Goal: Task Accomplishment & Management: Complete application form

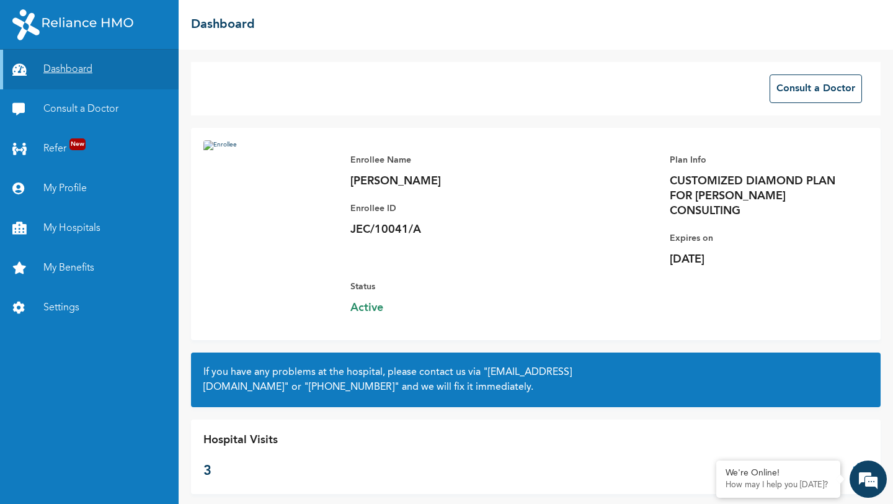
click at [66, 68] on link "Dashboard" at bounding box center [89, 70] width 179 height 40
click at [58, 186] on link "My Profile" at bounding box center [89, 189] width 179 height 40
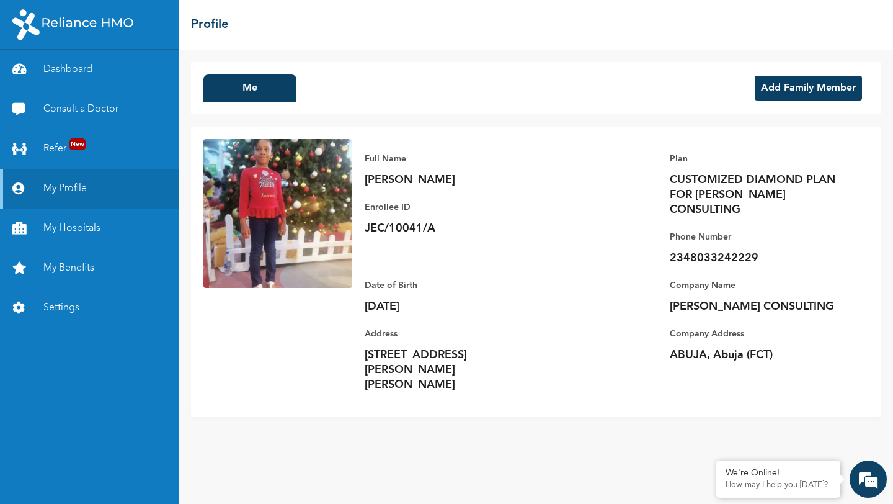
click at [782, 92] on button "Add Family Member" at bounding box center [808, 88] width 107 height 25
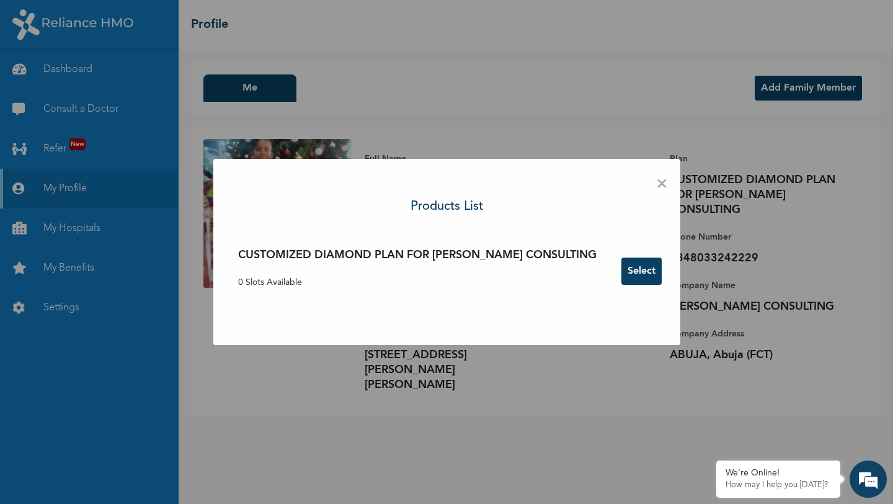
click at [648, 252] on div "CUSTOMIZED DIAMOND PLAN FOR [PERSON_NAME] CONSULTING 0 Slots Available Select" at bounding box center [447, 271] width 442 height 61
click at [648, 259] on button "Select" at bounding box center [642, 270] width 40 height 27
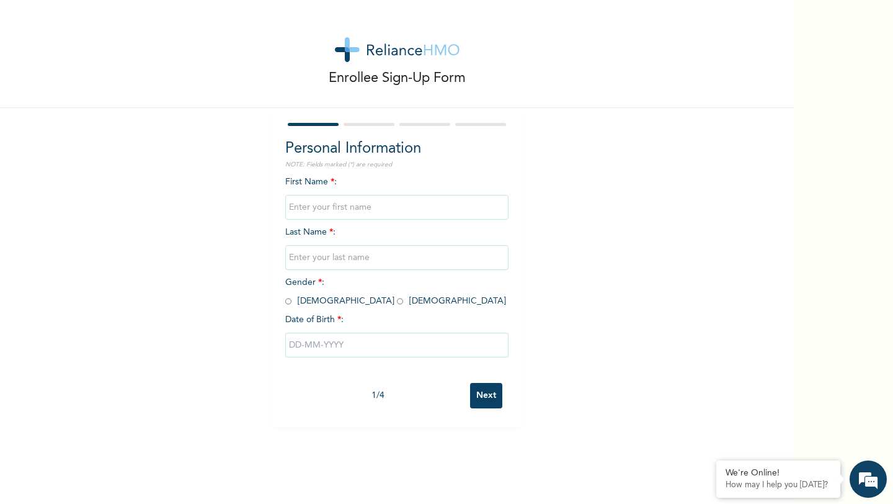
click at [379, 210] on input "text" at bounding box center [396, 207] width 223 height 25
type input "femi"
click at [357, 254] on input "text" at bounding box center [396, 257] width 223 height 25
type input "shola"
click at [328, 304] on span "Gender * : [DEMOGRAPHIC_DATA] [DEMOGRAPHIC_DATA]" at bounding box center [395, 291] width 221 height 27
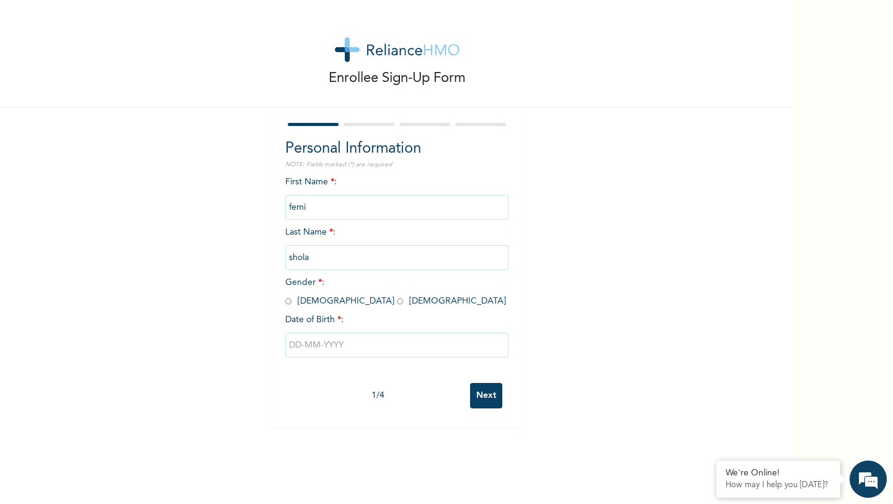
click at [397, 300] on input "radio" at bounding box center [400, 301] width 6 height 12
radio input "true"
click at [344, 344] on input "text" at bounding box center [396, 344] width 223 height 25
select select "9"
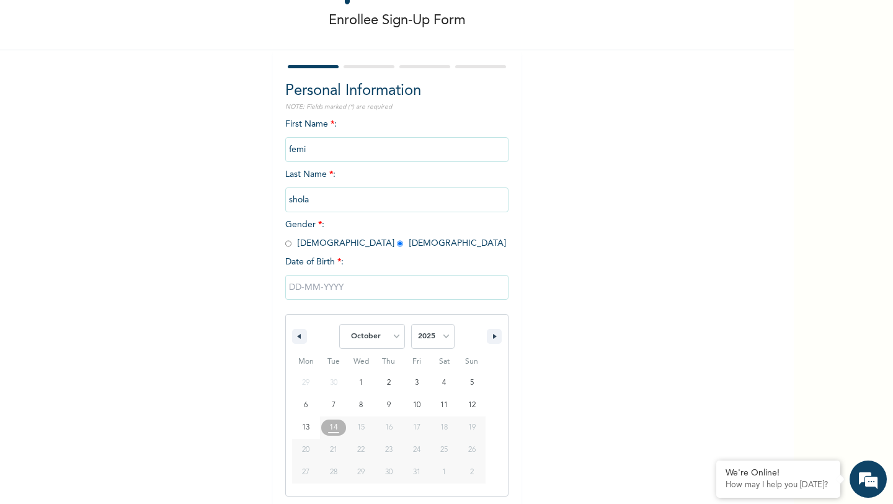
scroll to position [60, 0]
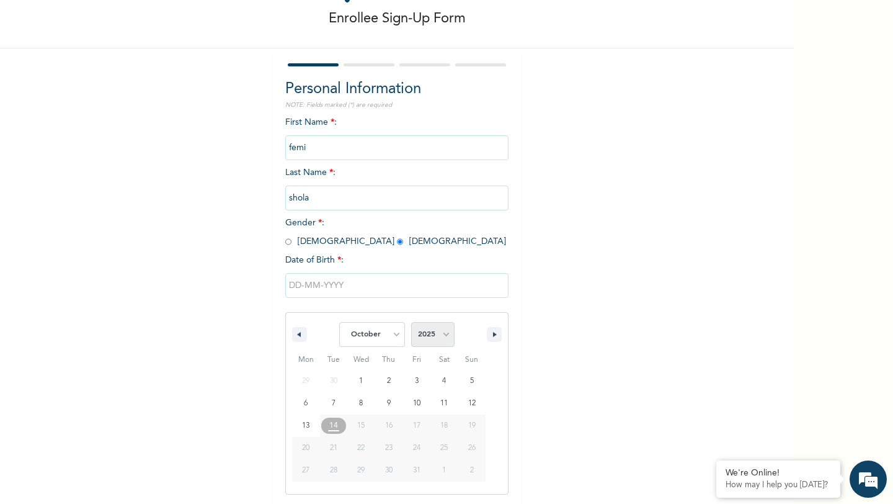
click at [440, 338] on select "2025 2024 2023 2022 2021 2020 2019 2018 2017 2016 2015 2014 2013 2012 2011 2010…" at bounding box center [432, 334] width 43 height 25
select select "2009"
click at [411, 322] on select "2025 2024 2023 2022 2021 2020 2019 2018 2017 2016 2015 2014 2013 2012 2011 2010…" at bounding box center [432, 334] width 43 height 25
type input "[DATE]"
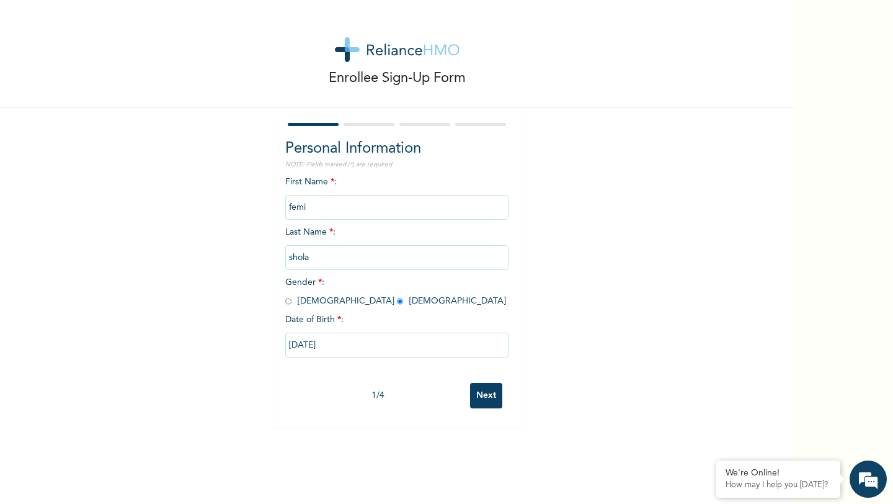
click at [472, 393] on input "Next" at bounding box center [486, 395] width 32 height 25
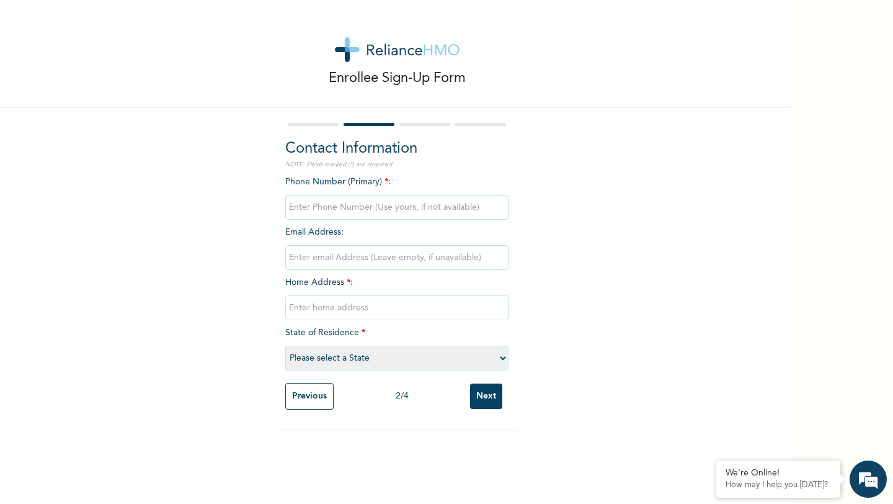
click at [314, 208] on input "phone" at bounding box center [396, 207] width 223 height 25
type input "00805678432"
click at [354, 301] on input "text" at bounding box center [396, 307] width 223 height 25
type input "utako"
click at [360, 360] on select "Please select a State [PERSON_NAME] (FCT) [PERSON_NAME] Ibom [GEOGRAPHIC_DATA] …" at bounding box center [396, 358] width 223 height 25
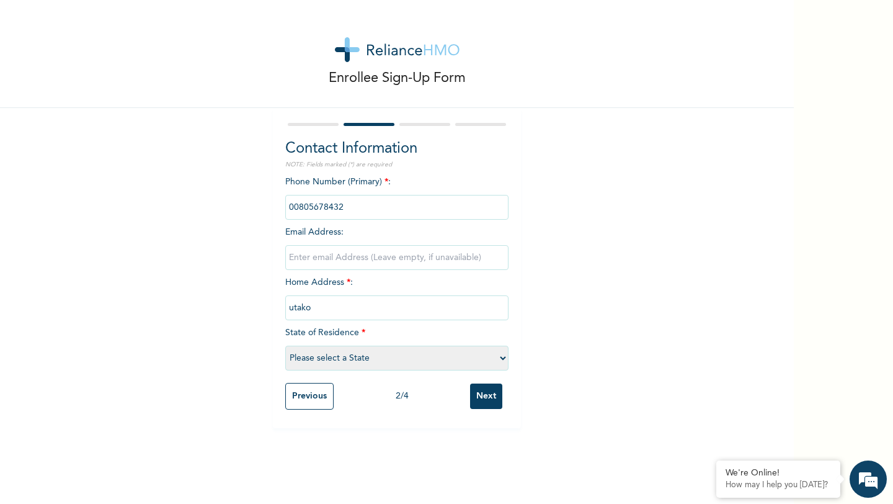
select select "15"
click at [285, 346] on select "Please select a State [PERSON_NAME] (FCT) [PERSON_NAME] Ibom [GEOGRAPHIC_DATA] …" at bounding box center [396, 358] width 223 height 25
click at [476, 403] on input "Next" at bounding box center [486, 395] width 32 height 25
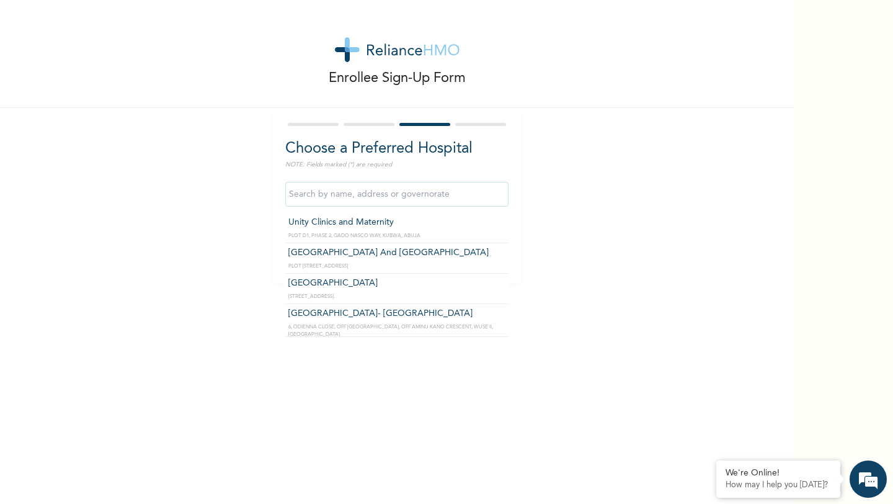
click at [357, 199] on input "text" at bounding box center [396, 194] width 223 height 25
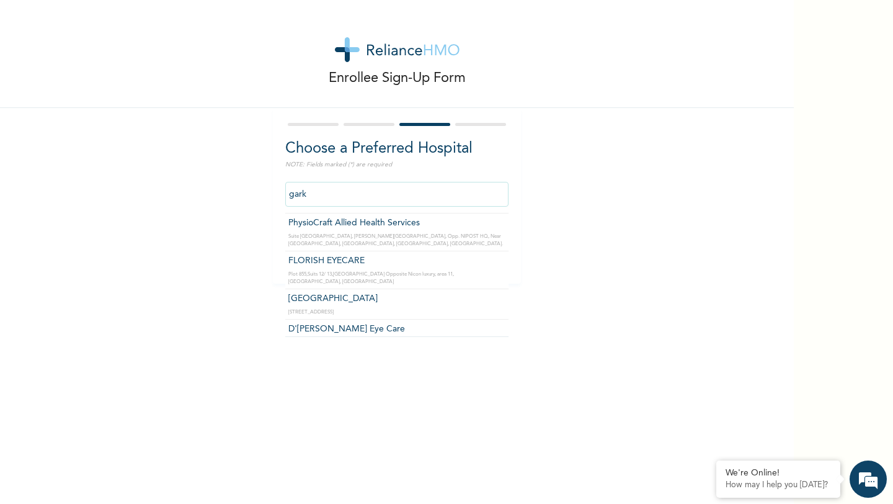
scroll to position [599, 0]
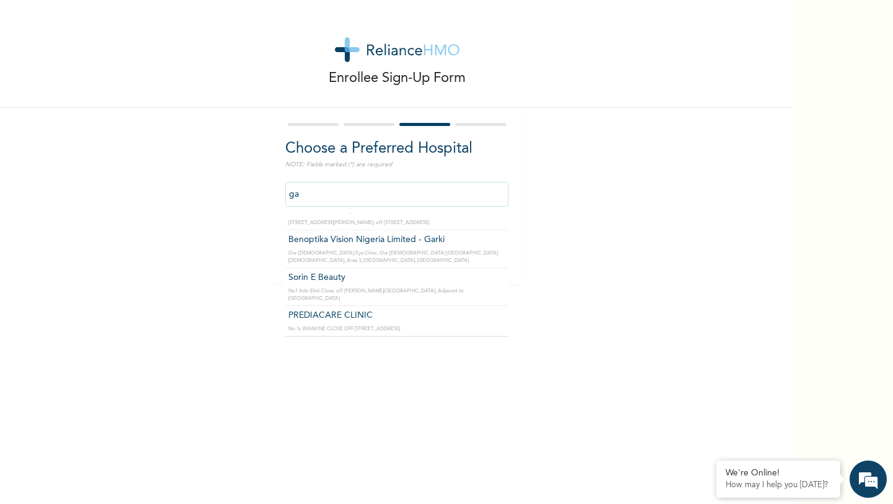
type input "g"
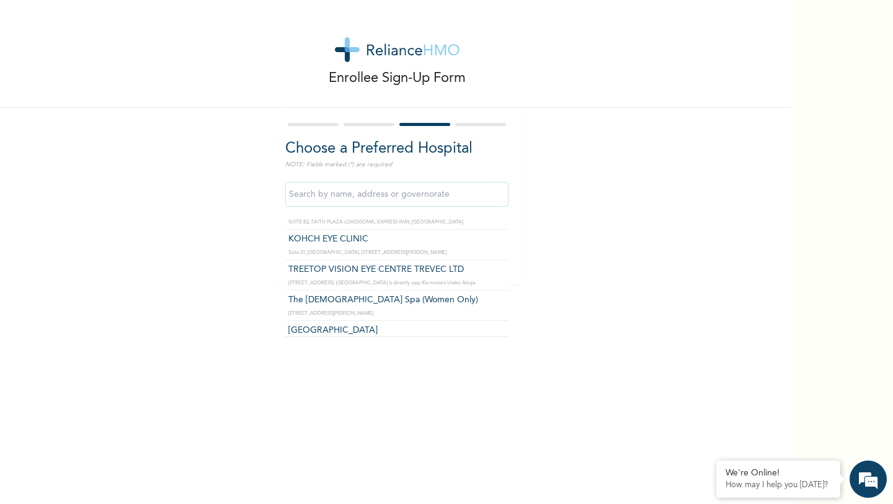
scroll to position [4171, 0]
type input "[GEOGRAPHIC_DATA]"
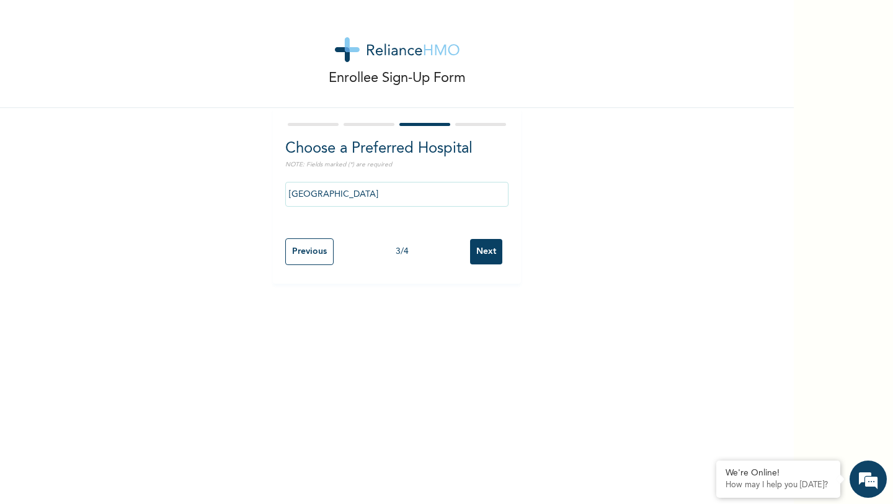
click at [489, 246] on input "Next" at bounding box center [486, 251] width 32 height 25
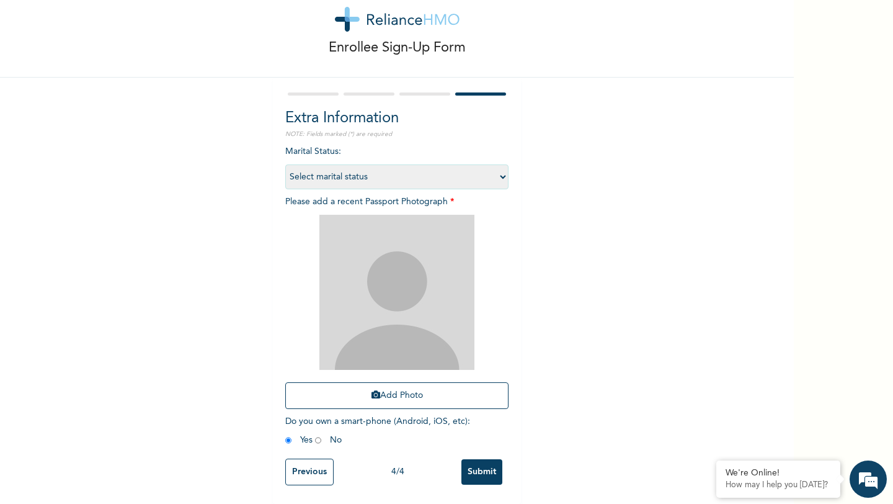
scroll to position [40, 0]
click at [397, 389] on button "Add Photo" at bounding box center [396, 395] width 223 height 27
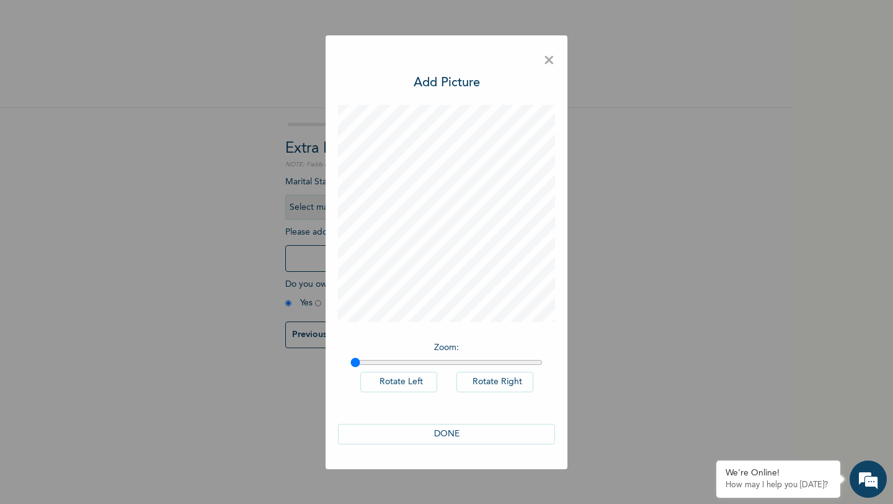
scroll to position [0, 0]
click at [457, 430] on button "DONE" at bounding box center [446, 434] width 217 height 20
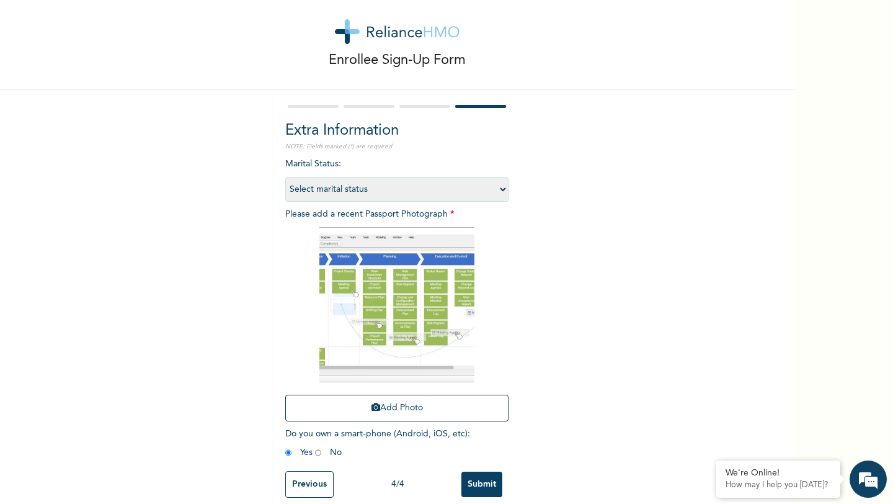
scroll to position [40, 0]
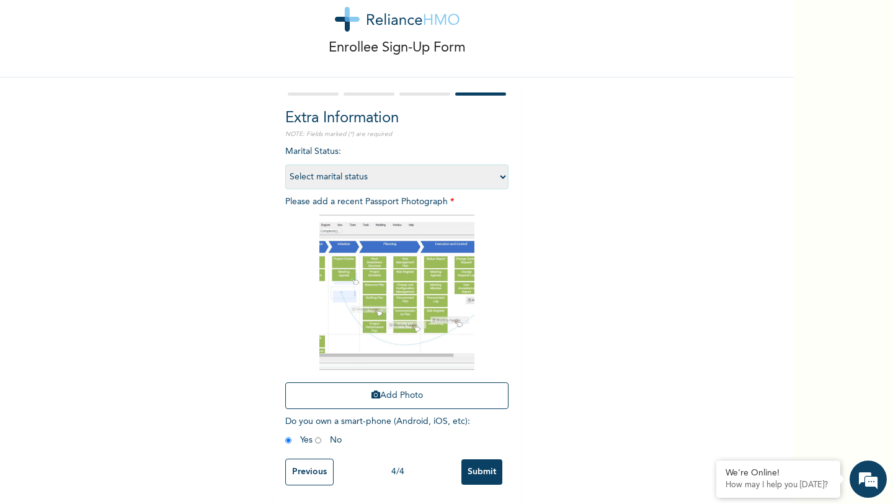
click at [481, 468] on input "Submit" at bounding box center [481, 471] width 41 height 25
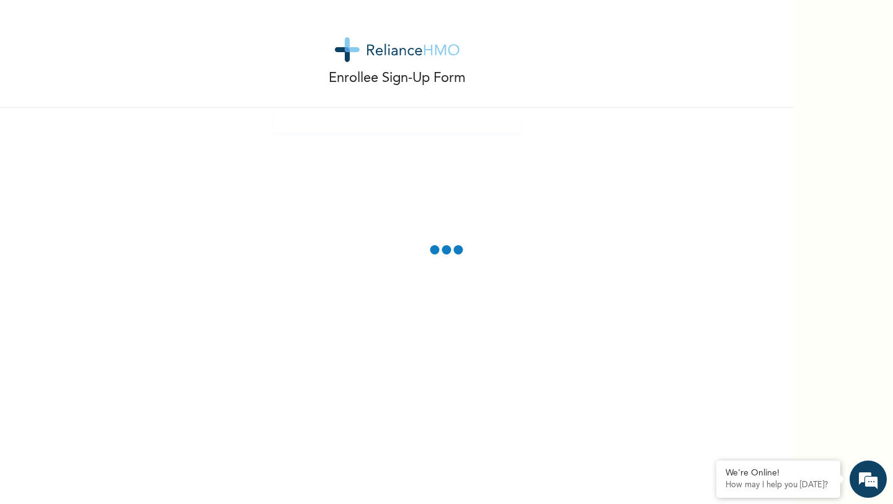
scroll to position [0, 0]
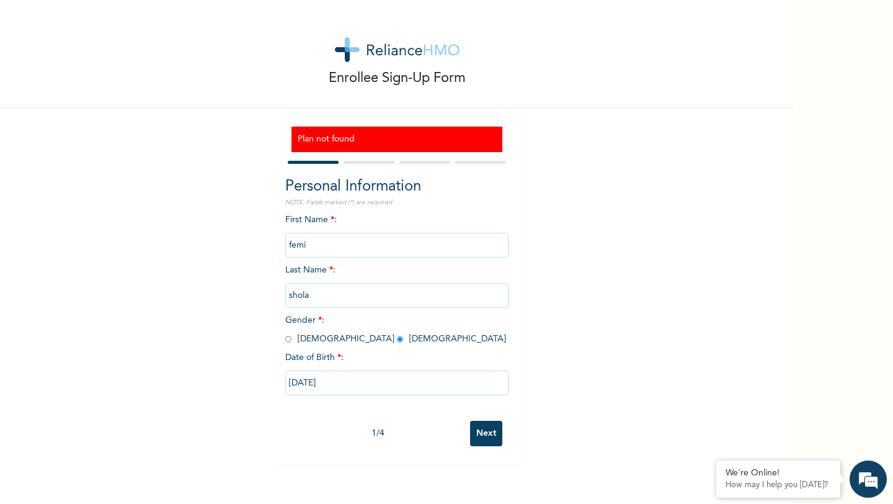
click at [797, 411] on div "Enrollee Sign-Up Form Plan not found Personal Information NOTE: Fields marked (…" at bounding box center [446, 252] width 893 height 504
click at [63, 54] on div "Enrollee Sign-Up Form" at bounding box center [397, 54] width 794 height 108
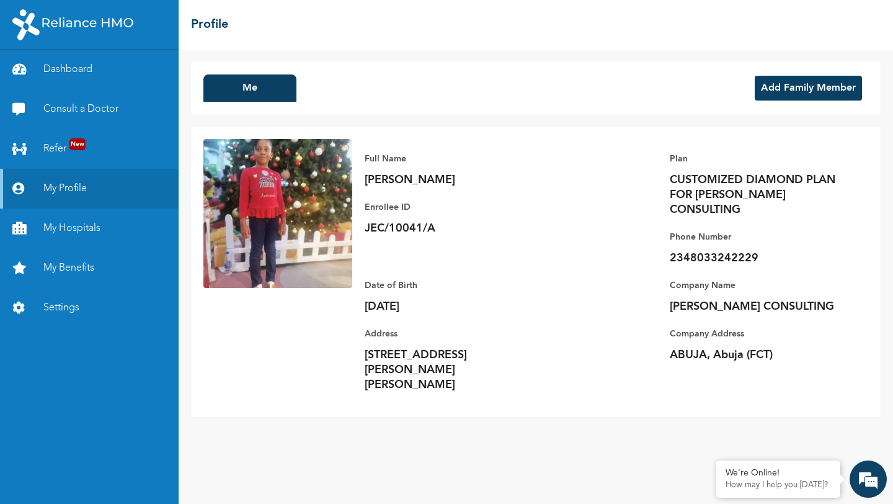
click at [783, 86] on button "Add Family Member" at bounding box center [808, 88] width 107 height 25
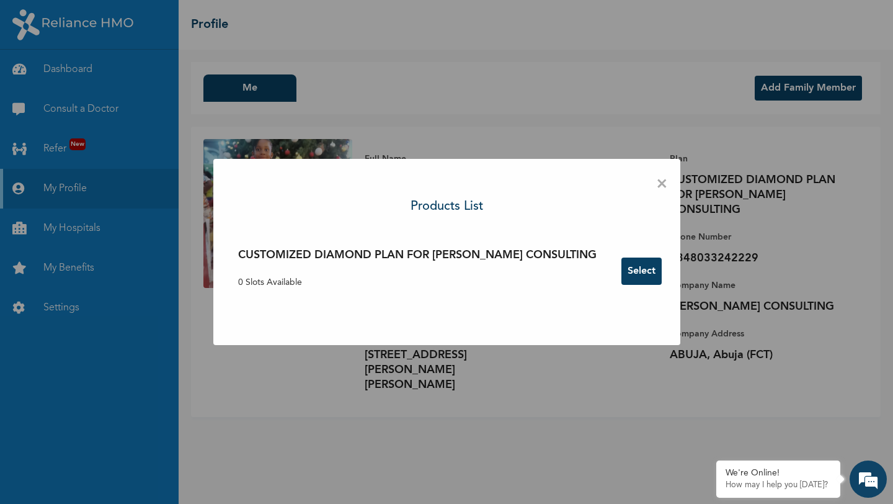
click at [569, 253] on h3 "CUSTOMIZED DIAMOND PLAN FOR [PERSON_NAME] CONSULTING" at bounding box center [417, 255] width 359 height 17
click at [641, 269] on button "Select" at bounding box center [642, 270] width 40 height 27
